Goal: Use online tool/utility: Utilize a website feature to perform a specific function

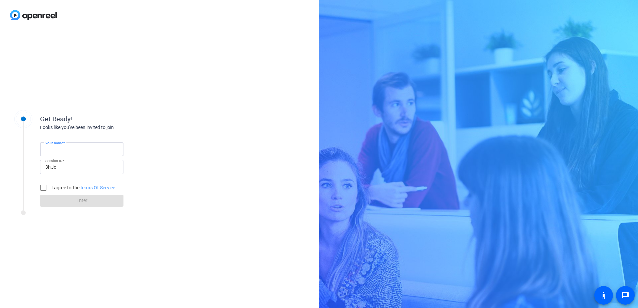
click at [77, 148] on input "Your name" at bounding box center [81, 150] width 73 height 8
type input "Oseade"
click at [45, 189] on input "I agree to the Terms Of Service" at bounding box center [43, 187] width 13 height 13
checkbox input "true"
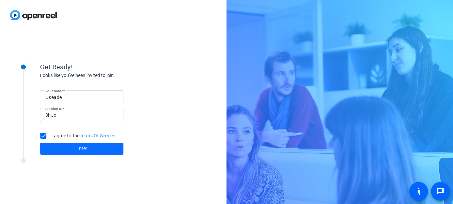
click at [97, 153] on span at bounding box center [81, 149] width 83 height 16
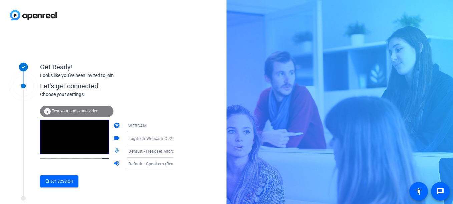
click at [74, 112] on span "Test your audio and video" at bounding box center [75, 111] width 46 height 5
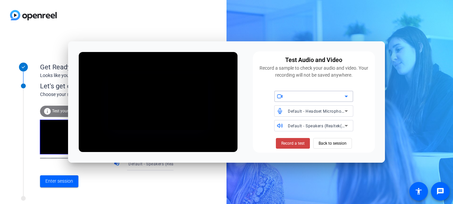
click at [342, 96] on div at bounding box center [316, 96] width 57 height 8
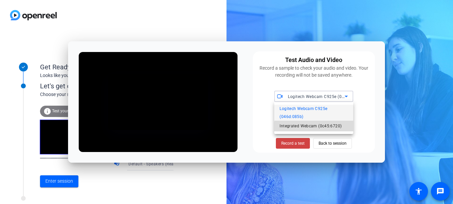
click at [324, 128] on span "Integrated Webcam (0c45:6720)" at bounding box center [311, 126] width 62 height 8
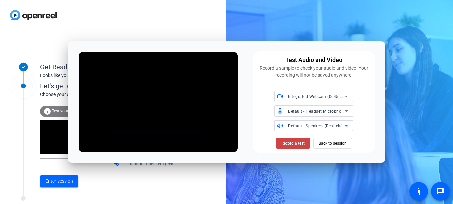
click at [344, 127] on icon at bounding box center [347, 126] width 8 height 8
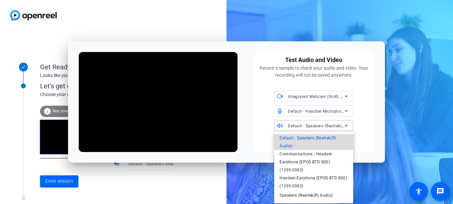
click at [323, 138] on span "Default - Speakers (Realtek(R) Audio)" at bounding box center [314, 142] width 68 height 16
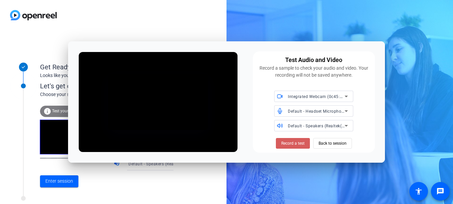
click at [294, 143] on span "Record a test" at bounding box center [292, 144] width 23 height 6
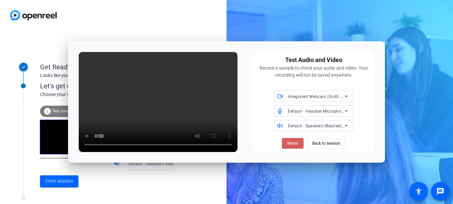
click at [293, 143] on span "Retest" at bounding box center [292, 144] width 11 height 6
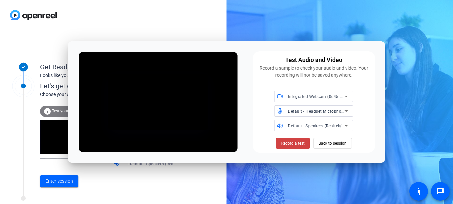
click at [293, 143] on span "Record a test" at bounding box center [292, 144] width 23 height 6
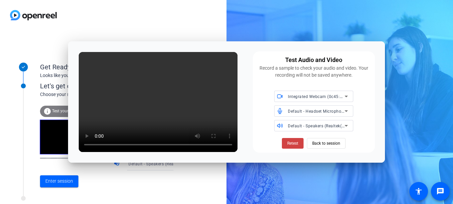
click at [347, 112] on icon at bounding box center [346, 112] width 3 height 2
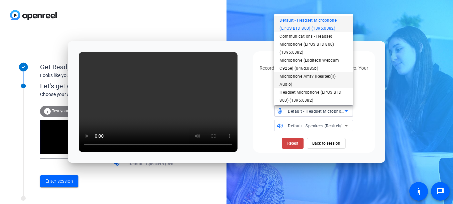
click at [314, 79] on span "Microphone Array (Realtek(R) Audio)" at bounding box center [314, 80] width 68 height 16
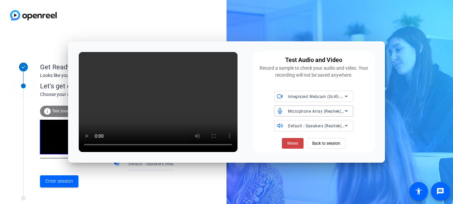
click at [346, 111] on icon at bounding box center [346, 112] width 3 height 2
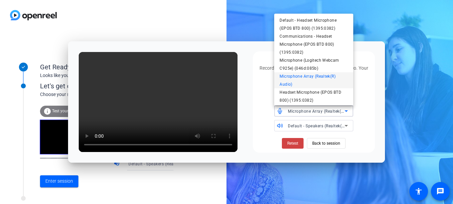
click at [293, 144] on div at bounding box center [226, 102] width 453 height 204
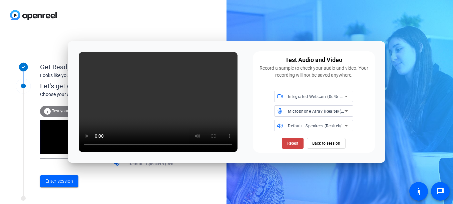
click at [293, 144] on span "Retest" at bounding box center [292, 144] width 11 height 6
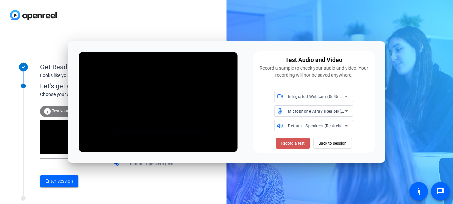
click at [293, 144] on span "Record a test" at bounding box center [292, 144] width 23 height 6
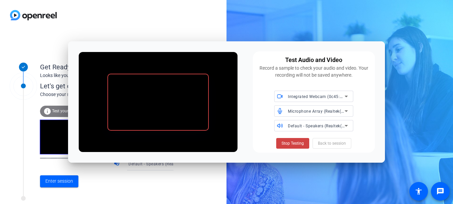
click at [293, 144] on span "Stop Testing" at bounding box center [293, 144] width 22 height 6
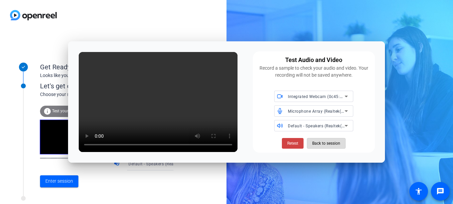
click at [329, 141] on span "Back to session" at bounding box center [326, 143] width 28 height 13
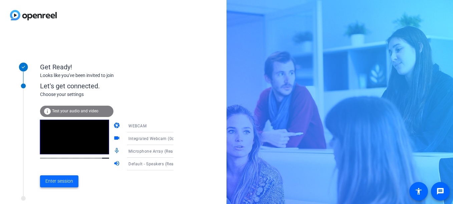
click at [61, 179] on span "Enter session" at bounding box center [59, 181] width 28 height 7
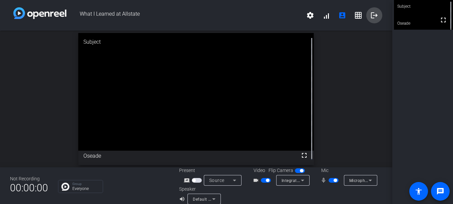
click at [367, 13] on span at bounding box center [375, 15] width 16 height 16
